Goal: Task Accomplishment & Management: Complete application form

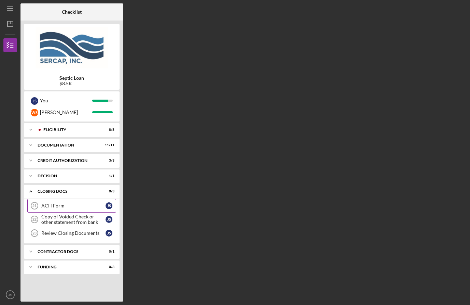
click at [51, 207] on div "ACH Form" at bounding box center [73, 205] width 64 height 5
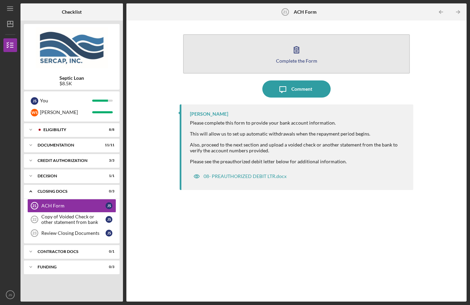
click at [309, 58] on div "Complete the Form" at bounding box center [296, 60] width 41 height 5
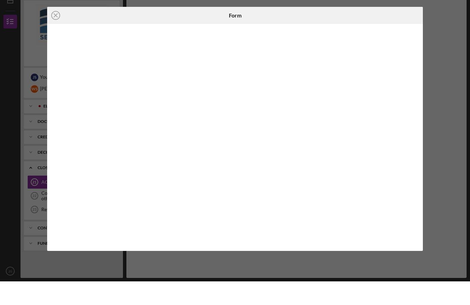
scroll to position [31, 0]
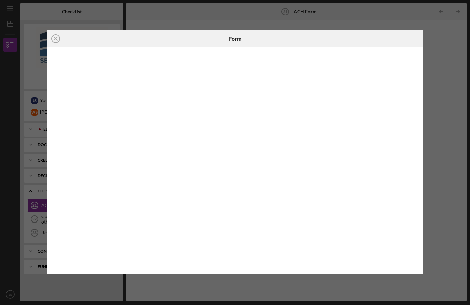
click at [417, 161] on iframe at bounding box center [235, 160] width 363 height 213
click at [56, 41] on icon "Icon/Close" at bounding box center [55, 38] width 17 height 17
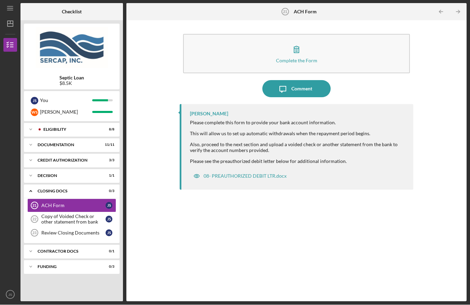
scroll to position [24, 0]
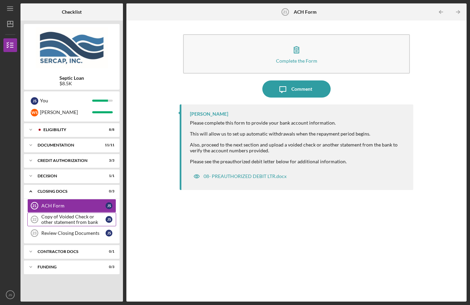
click at [89, 214] on div "Copy of Voided Check or other statement from bank" at bounding box center [73, 219] width 64 height 11
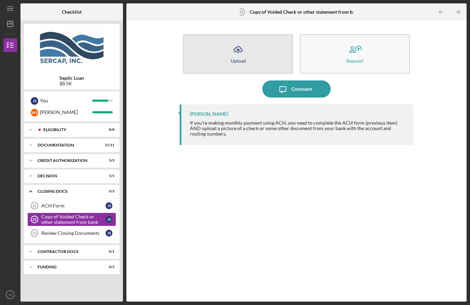
click at [253, 38] on button "Icon/Upload Upload" at bounding box center [238, 53] width 110 height 39
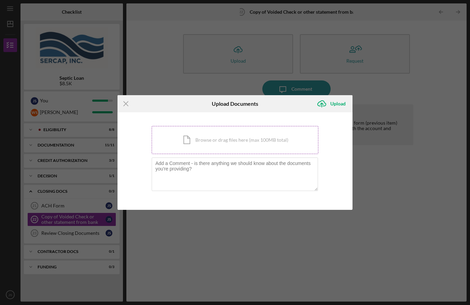
click at [282, 149] on div "Icon/Document Browse or drag files here (max 100MB total) Tap to choose files o…" at bounding box center [235, 140] width 167 height 28
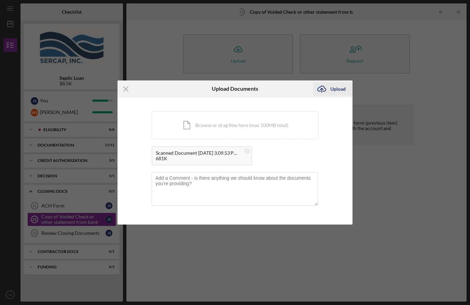
click at [340, 88] on div "Upload" at bounding box center [338, 89] width 15 height 14
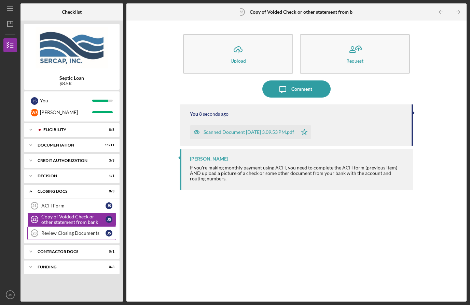
click at [84, 230] on div "Review Closing Documents" at bounding box center [73, 232] width 64 height 5
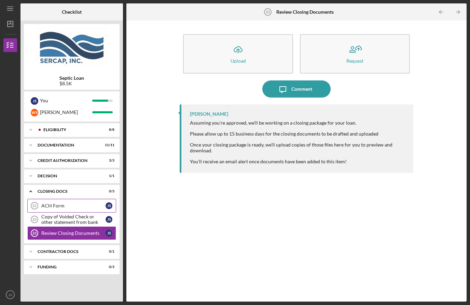
click at [45, 203] on div "ACH Form" at bounding box center [73, 205] width 64 height 5
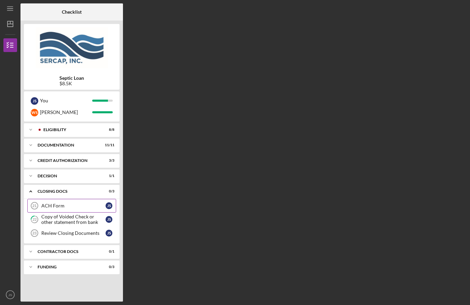
click at [82, 208] on link "ACH Form 21 ACH Form J S" at bounding box center [71, 206] width 89 height 14
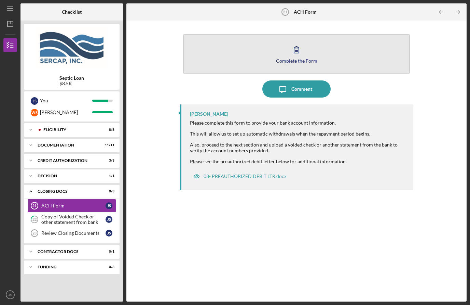
click at [320, 38] on button "Complete the Form Form" at bounding box center [296, 53] width 227 height 39
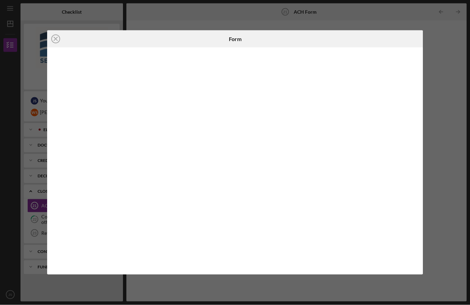
scroll to position [24, 0]
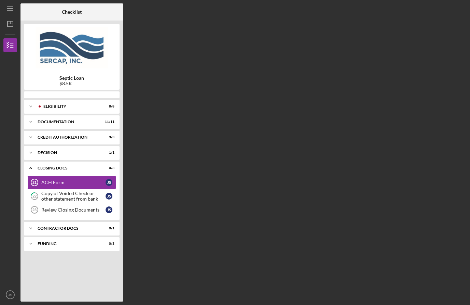
scroll to position [24, 0]
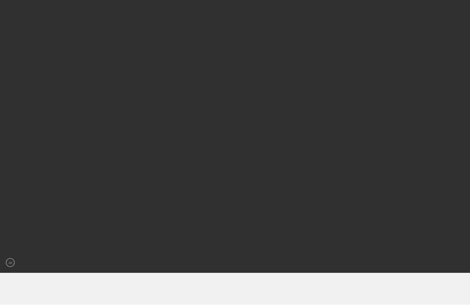
scroll to position [32, 0]
